Goal: Task Accomplishment & Management: Use online tool/utility

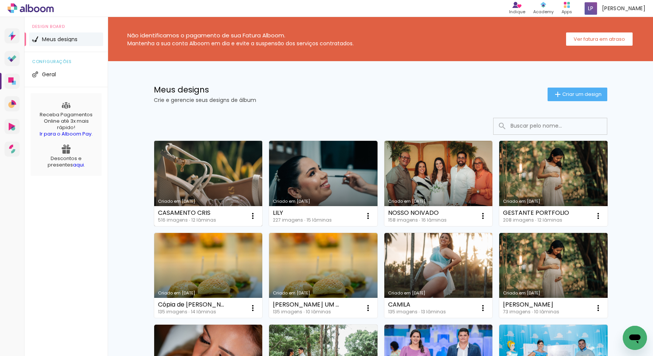
click at [236, 182] on link "Criado em [DATE]" at bounding box center [208, 183] width 108 height 85
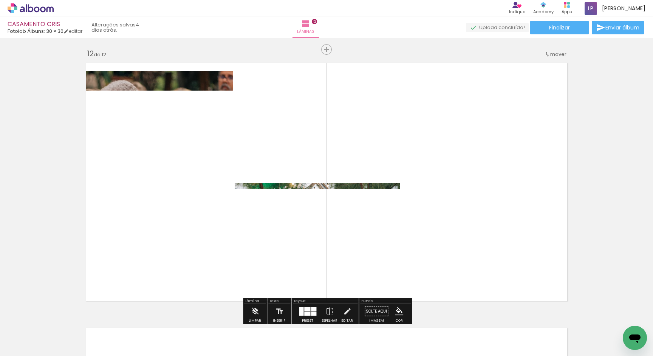
scroll to position [2949, 0]
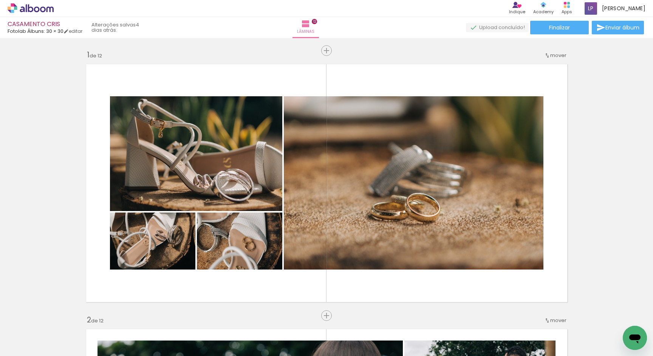
scroll to position [2949, 0]
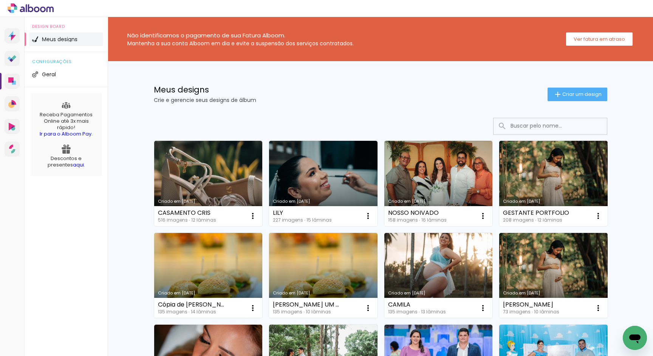
drag, startPoint x: 259, startPoint y: 101, endPoint x: 155, endPoint y: 101, distance: 103.6
click at [155, 101] on p "Crie e gerencie seus designs de álbum" at bounding box center [351, 100] width 394 height 5
